Goal: Task Accomplishment & Management: Manage account settings

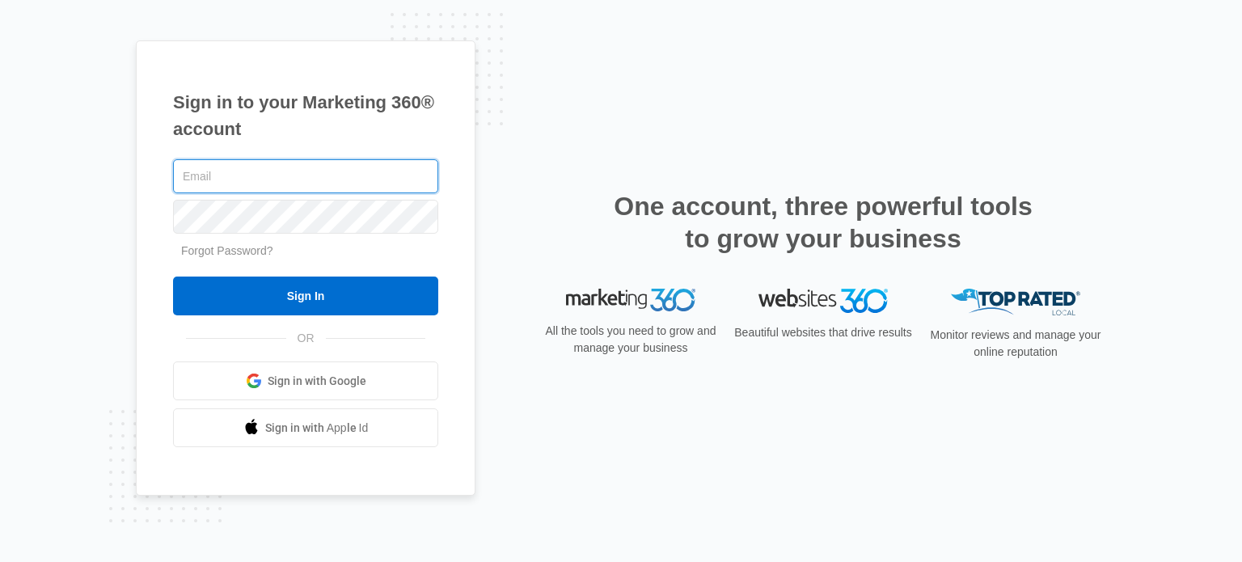
type input "[PERSON_NAME][EMAIL_ADDRESS][DOMAIN_NAME]"
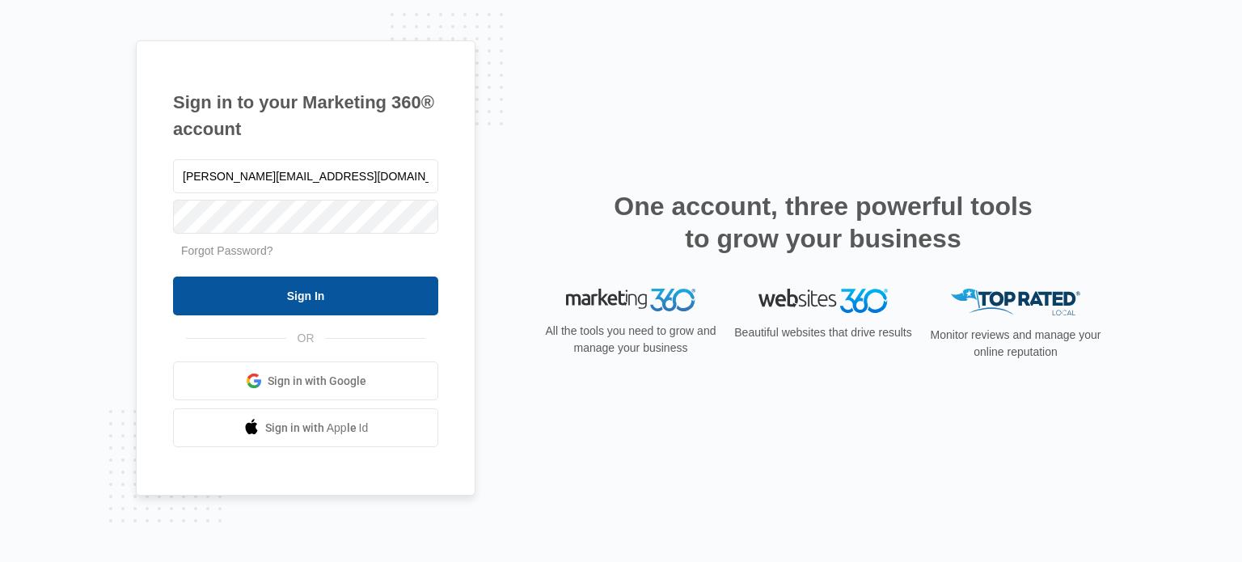
click at [306, 294] on input "Sign In" at bounding box center [305, 295] width 265 height 39
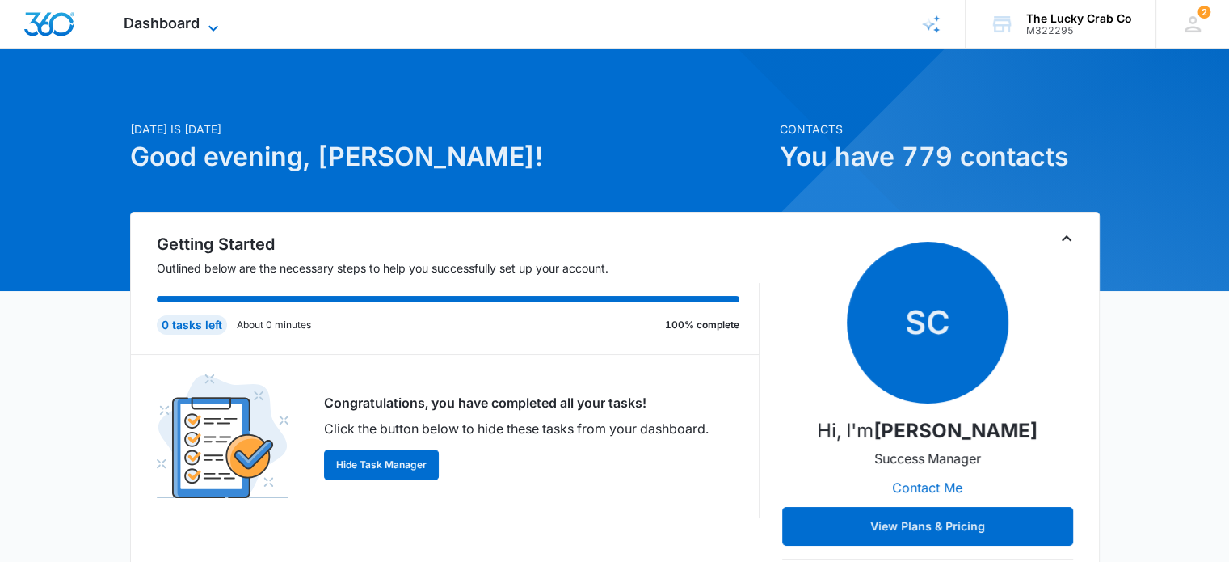
click at [188, 26] on span "Dashboard" at bounding box center [162, 23] width 76 height 17
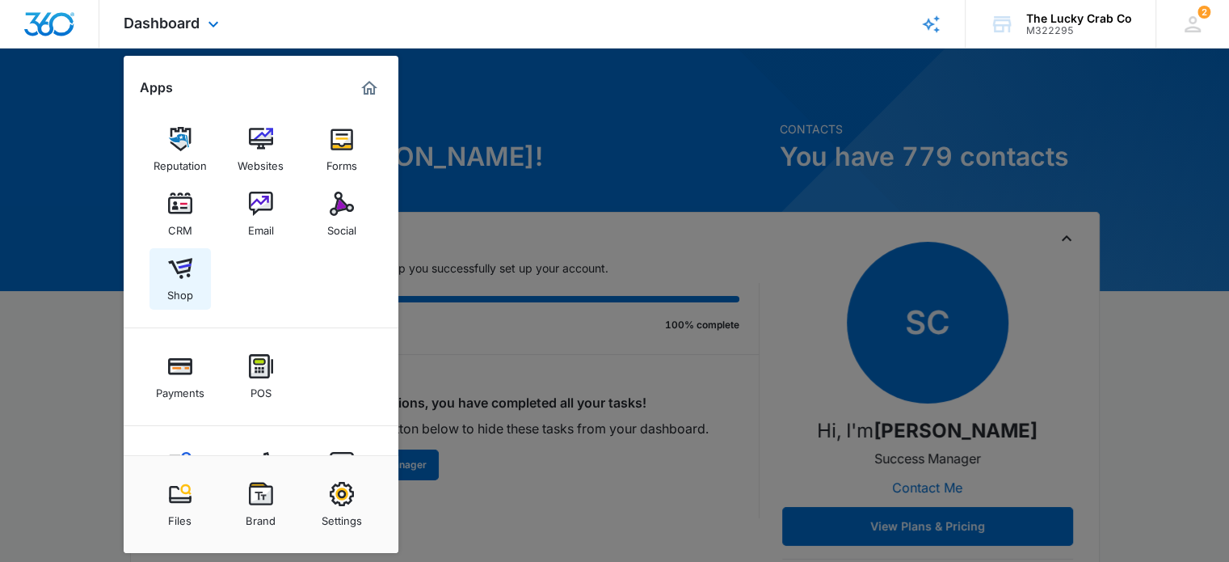
click at [172, 274] on img at bounding box center [180, 268] width 24 height 24
